Goal: Transaction & Acquisition: Purchase product/service

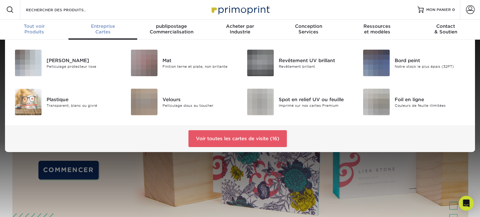
scroll to position [1, 0]
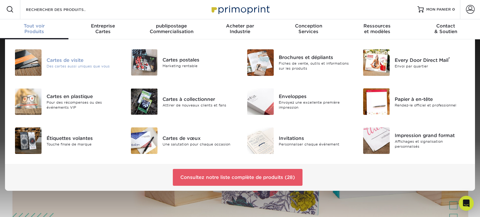
click at [58, 60] on font "Cartes de visite" at bounding box center [65, 60] width 37 height 6
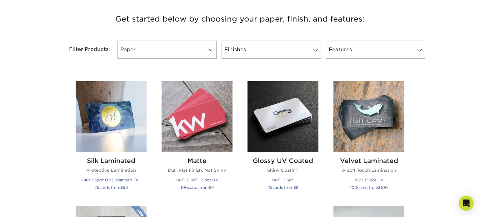
scroll to position [242, 0]
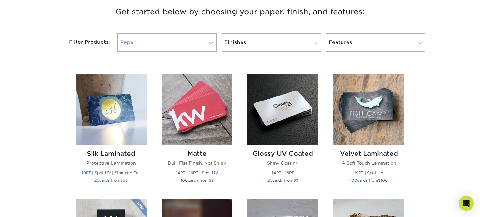
click at [213, 41] on span at bounding box center [211, 43] width 9 height 5
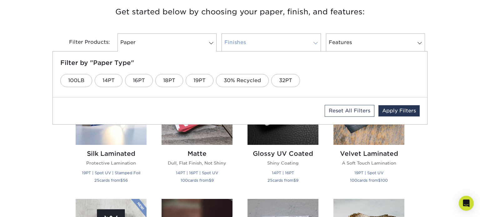
click at [297, 40] on link "Finishes" at bounding box center [271, 42] width 99 height 18
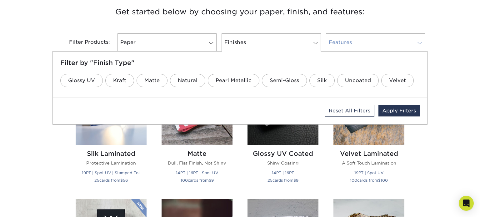
click at [336, 48] on link "Features" at bounding box center [375, 42] width 99 height 18
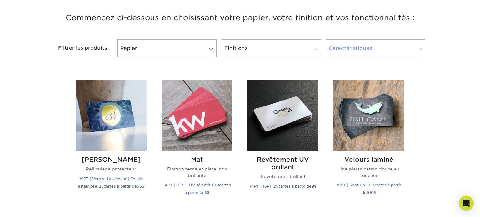
click at [416, 47] on span at bounding box center [420, 49] width 9 height 5
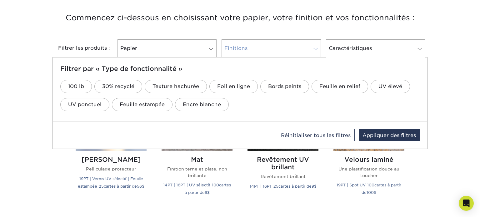
click at [275, 46] on link "Finitions" at bounding box center [271, 48] width 99 height 18
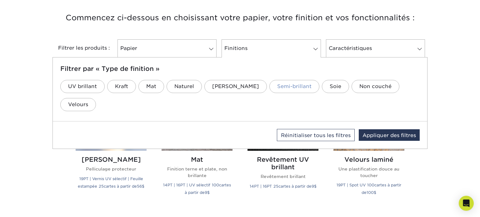
click at [277, 84] on font "Semi-brillant" at bounding box center [294, 87] width 34 height 6
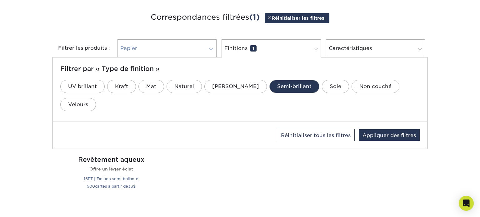
click at [190, 43] on link "Papier 0" at bounding box center [167, 48] width 99 height 18
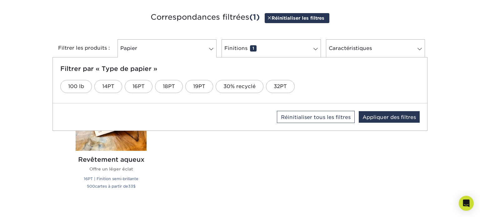
click at [220, 112] on div "Réinitialiser tous les filtres Appliquer des filtres" at bounding box center [240, 117] width 375 height 27
click at [248, 158] on div "Soie laminée Pelliculage protecteur 19PT | Vernis UV sélectif | Feuille estampé…" at bounding box center [240, 143] width 344 height 140
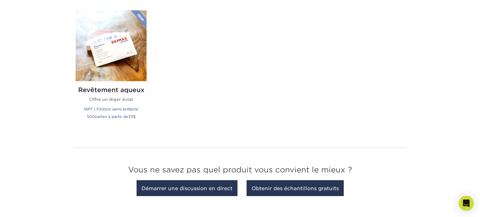
scroll to position [312, 0]
click at [120, 58] on img at bounding box center [111, 46] width 71 height 71
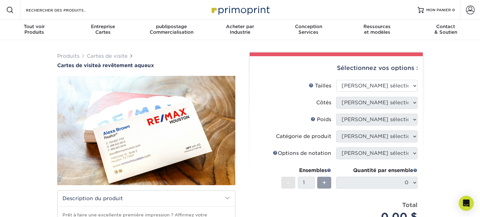
click at [468, 84] on div "Produits Cartes de visite Cartes de visite à revêtement aqueux $" at bounding box center [240, 197] width 480 height 314
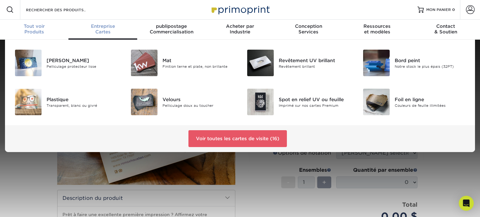
scroll to position [1, 0]
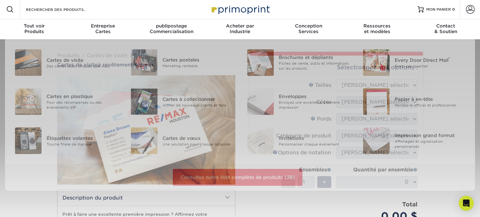
click at [52, 16] on div "Rechercher des produits" at bounding box center [53, 9] width 66 height 20
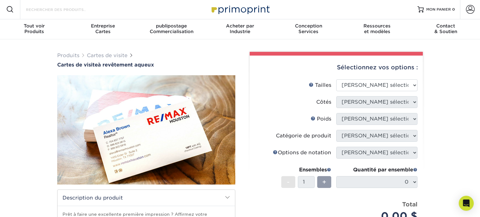
click at [54, 11] on input "Rechercher des produits" at bounding box center [55, 10] width 61 height 8
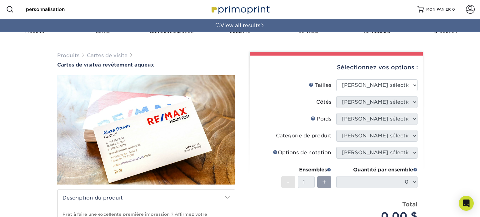
type input "personnalisation"
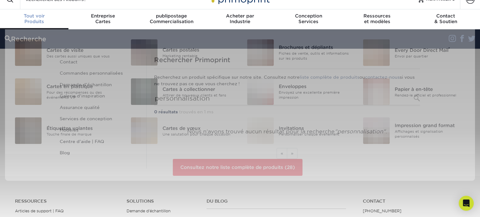
scroll to position [11, 0]
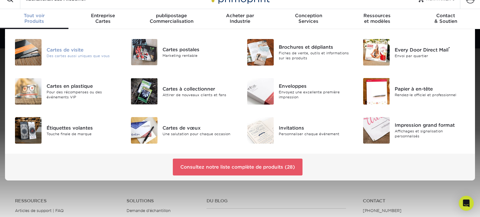
click at [56, 50] on font "Cartes de visite" at bounding box center [65, 50] width 37 height 6
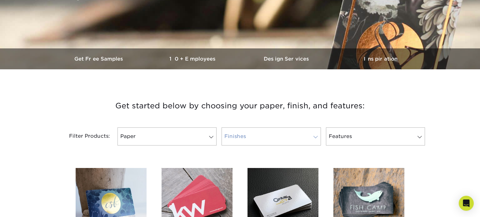
scroll to position [148, 0]
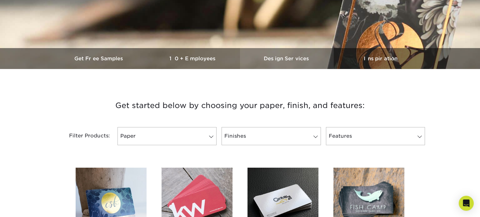
click at [278, 61] on h3 "Design Services" at bounding box center [287, 59] width 94 height 6
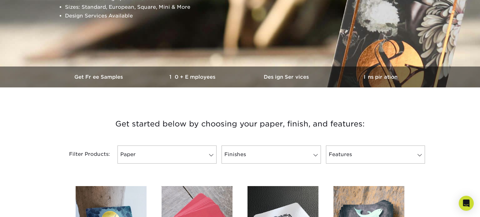
scroll to position [129, 0]
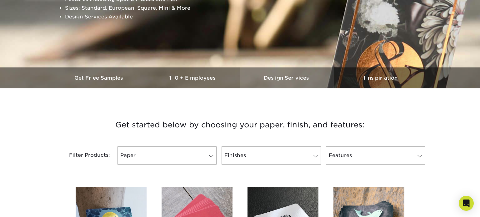
click at [273, 79] on h3 "Design Services" at bounding box center [287, 78] width 94 height 6
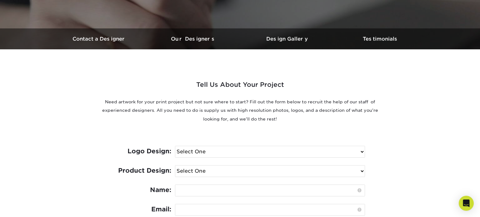
scroll to position [116, 0]
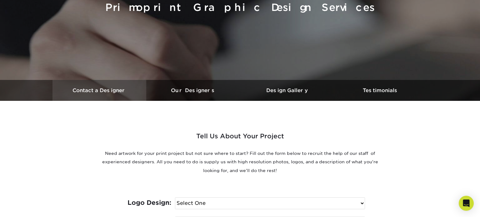
click at [95, 87] on link "Contact a Designer" at bounding box center [100, 90] width 94 height 21
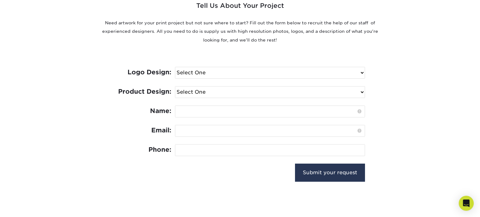
scroll to position [247, 0]
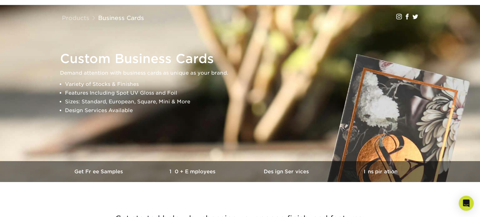
scroll to position [54, 0]
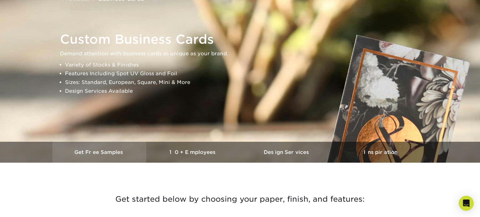
click at [94, 154] on h3 "Get Free Samples" at bounding box center [100, 152] width 94 height 6
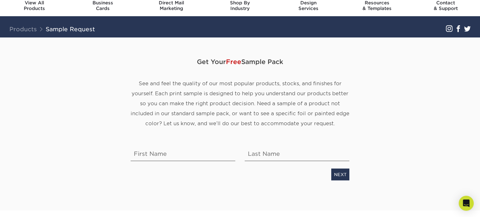
scroll to position [23, 0]
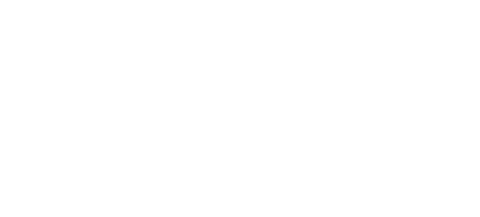
scroll to position [1, 0]
